Goal: Navigation & Orientation: Find specific page/section

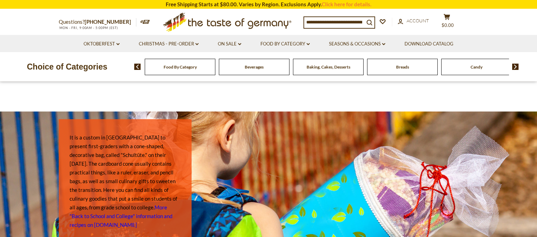
click at [197, 70] on span "Food By Category" at bounding box center [180, 66] width 33 height 5
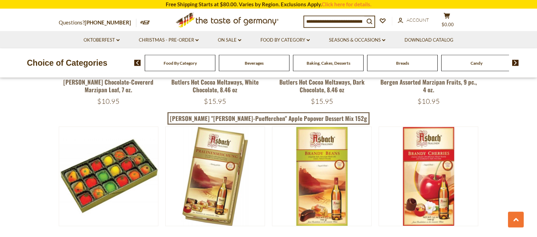
scroll to position [1091, 0]
click at [113, 44] on link "Oktoberfest dropdown_arrow" at bounding box center [102, 40] width 36 height 8
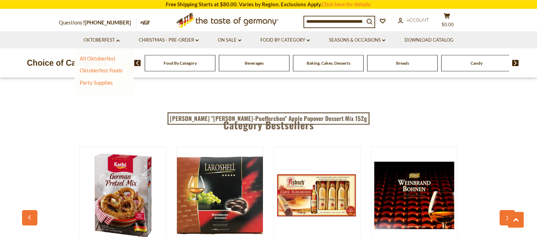
scroll to position [1720, 0]
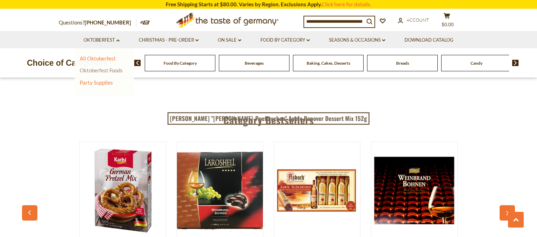
click at [123, 73] on link "Oktoberfest Foods" at bounding box center [101, 70] width 43 height 6
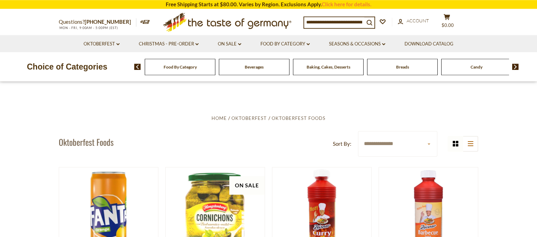
scroll to position [25, 0]
